Goal: Information Seeking & Learning: Learn about a topic

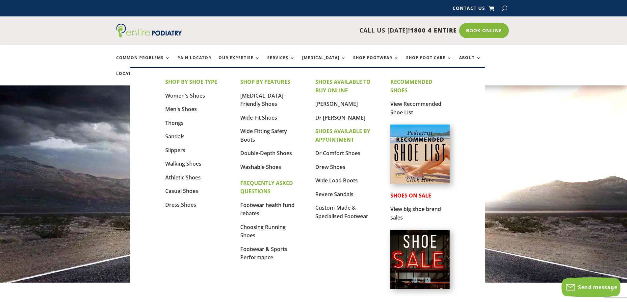
click at [409, 136] on img at bounding box center [419, 154] width 59 height 59
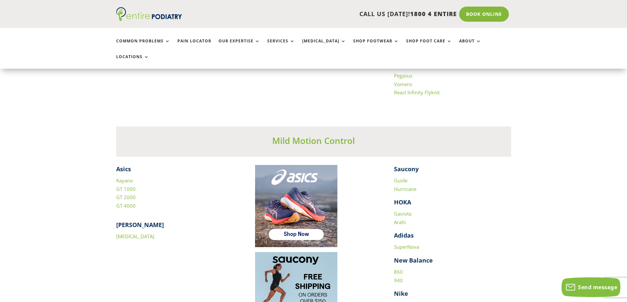
scroll to position [842, 0]
drag, startPoint x: 116, startPoint y: 155, endPoint x: 138, endPoint y: 189, distance: 40.6
click at [138, 189] on div "Asics Kayano GT 1000 GT 2000 GT 4000" at bounding box center [174, 187] width 117 height 45
click at [158, 184] on p "Kayano GT 1000 GT 2000 GT 4000" at bounding box center [174, 193] width 117 height 34
drag, startPoint x: 366, startPoint y: 128, endPoint x: 272, endPoint y: 127, distance: 94.1
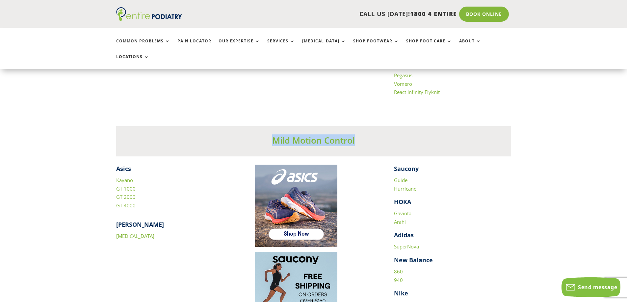
click at [272, 135] on h3 "Mild Motion Control" at bounding box center [313, 142] width 395 height 15
click at [197, 177] on p "Kayano GT 1000 GT 2000 GT 4000" at bounding box center [174, 193] width 117 height 34
click at [123, 186] on link "GT 1000" at bounding box center [125, 189] width 19 height 7
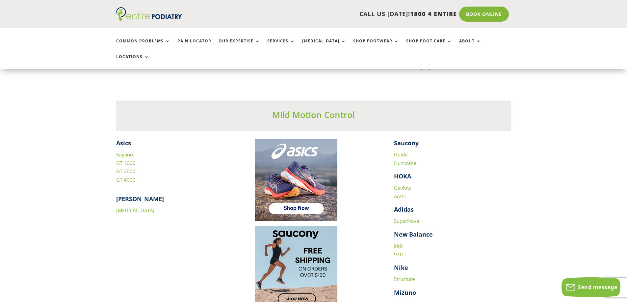
scroll to position [869, 0]
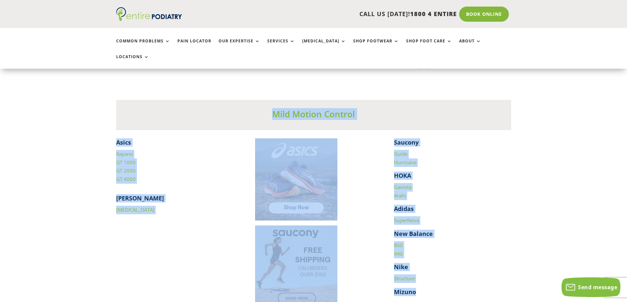
drag, startPoint x: 264, startPoint y: 98, endPoint x: 450, endPoint y: 251, distance: 240.4
click at [438, 272] on div "Mild Motion Control Asics Kayano GT 1000 GT 2000 GT 4000 Brooks Adrenaline Sauc…" at bounding box center [313, 204] width 395 height 225
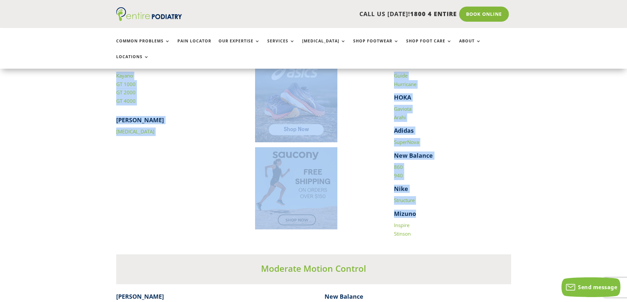
scroll to position [948, 0]
click at [470, 196] on p "Structure" at bounding box center [452, 202] width 117 height 13
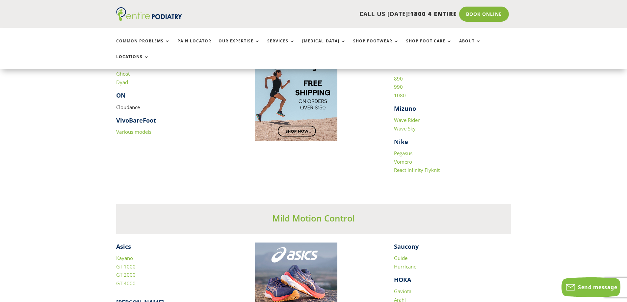
scroll to position [763, 0]
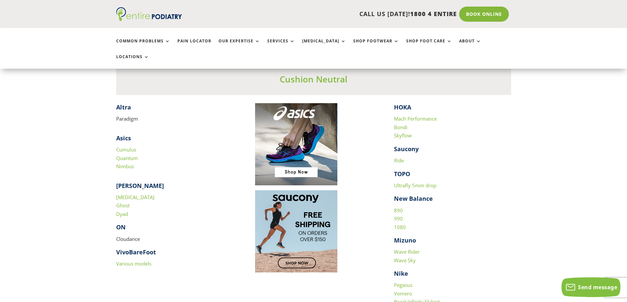
scroll to position [632, 0]
click at [126, 164] on link "Nimbus" at bounding box center [125, 167] width 18 height 7
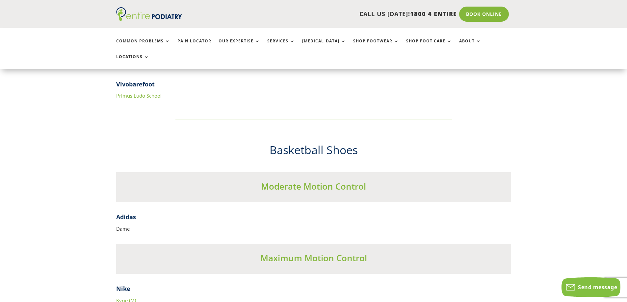
scroll to position [2685, 0]
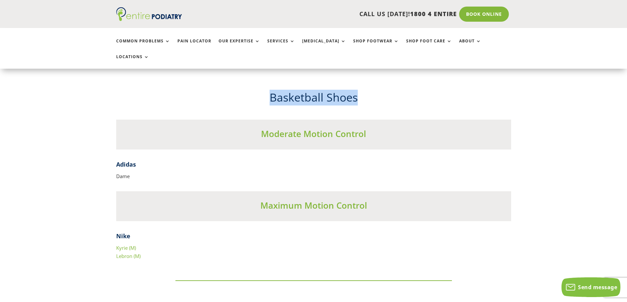
drag, startPoint x: 365, startPoint y: 97, endPoint x: 271, endPoint y: 91, distance: 94.0
click at [271, 91] on h2 "​Basketball Shoes" at bounding box center [313, 99] width 395 height 19
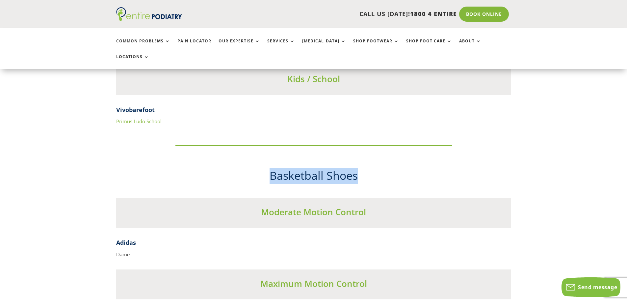
scroll to position [2606, 0]
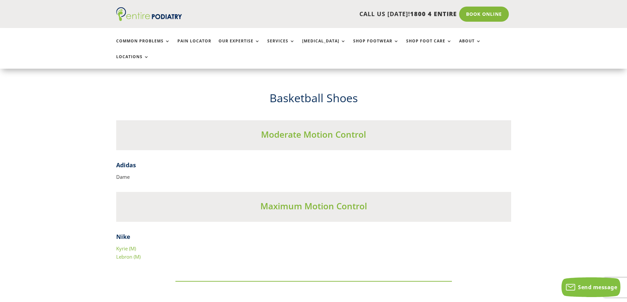
scroll to position [2685, 0]
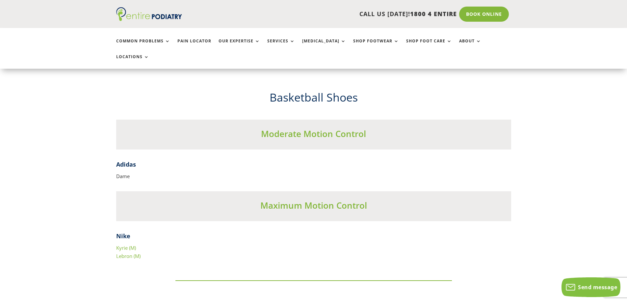
click at [123, 245] on link "Kyrie (M)" at bounding box center [126, 248] width 20 height 7
click at [126, 253] on link "Lebron (M)" at bounding box center [128, 256] width 24 height 7
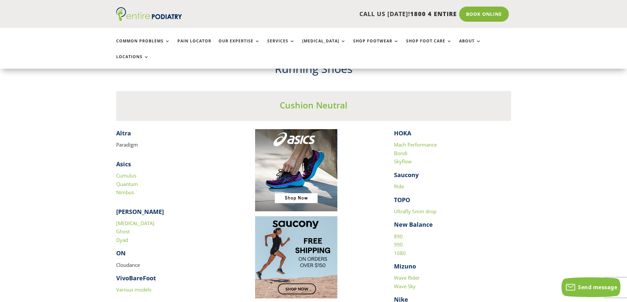
scroll to position [606, 0]
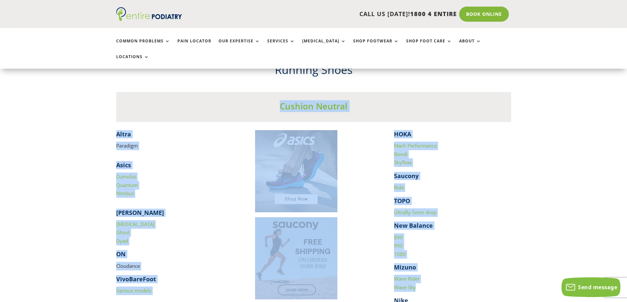
drag, startPoint x: 336, startPoint y: 120, endPoint x: 469, endPoint y: 273, distance: 202.5
click at [469, 273] on div "Running Shoes Cushion Neutral ​ Altra Paradigm Asics Cumulus Quantum Nimbus Bro…" at bounding box center [313, 204] width 395 height 285
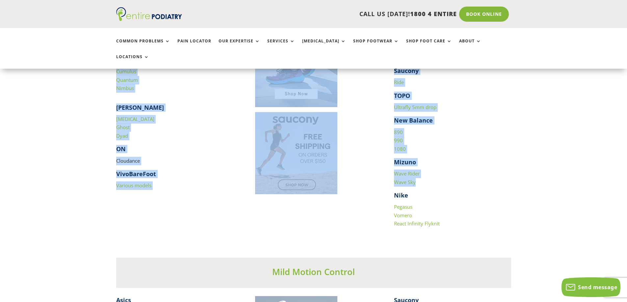
scroll to position [842, 0]
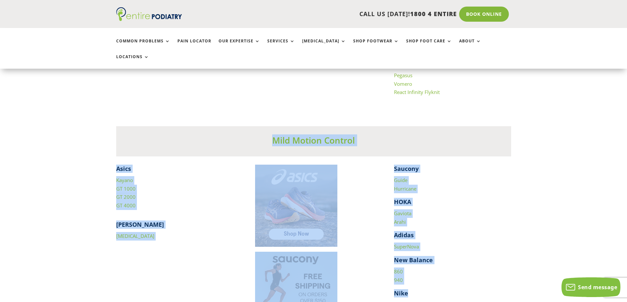
drag, startPoint x: 228, startPoint y: 126, endPoint x: 473, endPoint y: 274, distance: 286.9
click at [473, 274] on div "Mild Motion Control Asics Kayano GT 1000 GT 2000 GT 4000 Brooks Adrenaline Sauc…" at bounding box center [313, 230] width 395 height 225
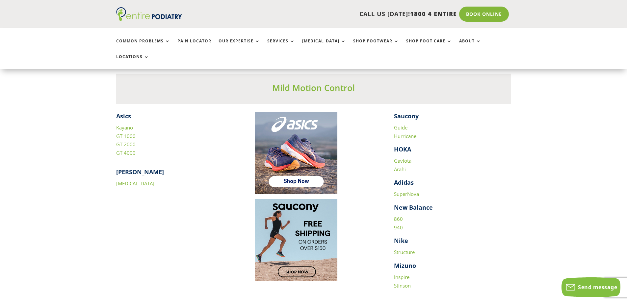
click at [500, 248] on p "Structure" at bounding box center [452, 254] width 117 height 13
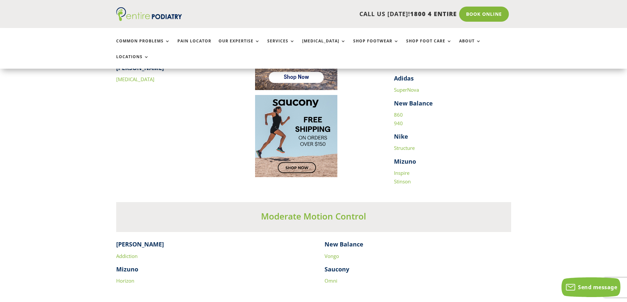
scroll to position [1000, 0]
